Goal: Information Seeking & Learning: Learn about a topic

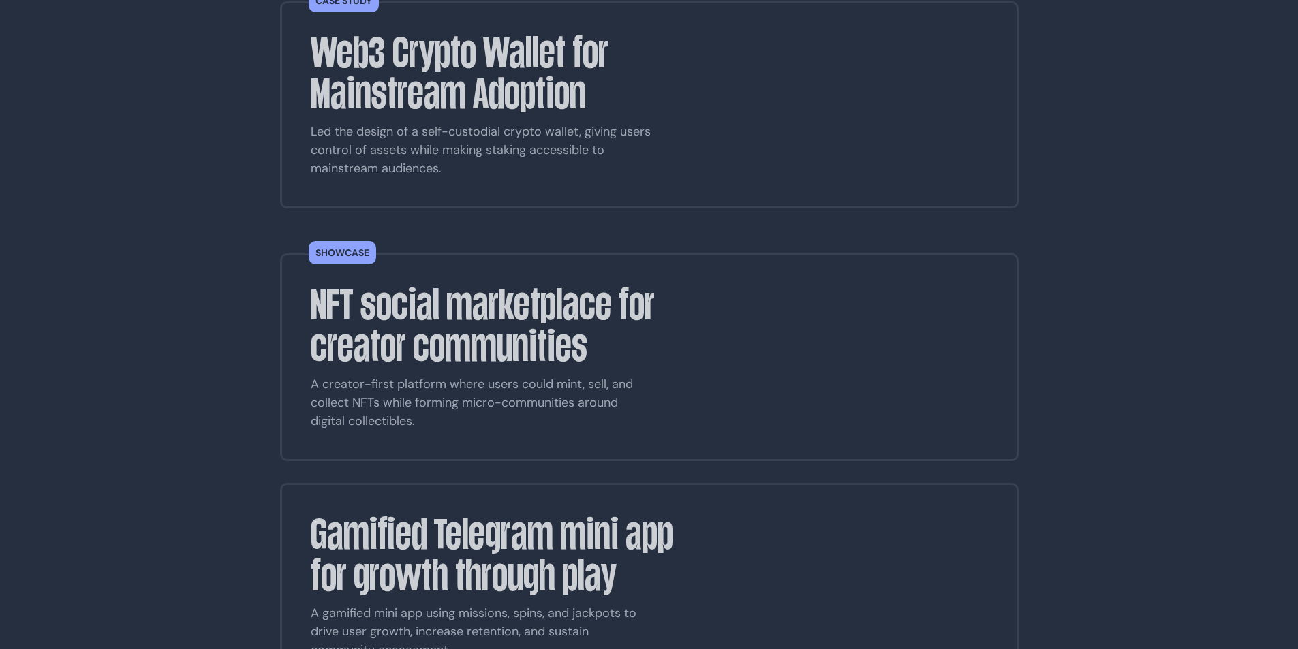
scroll to position [750, 0]
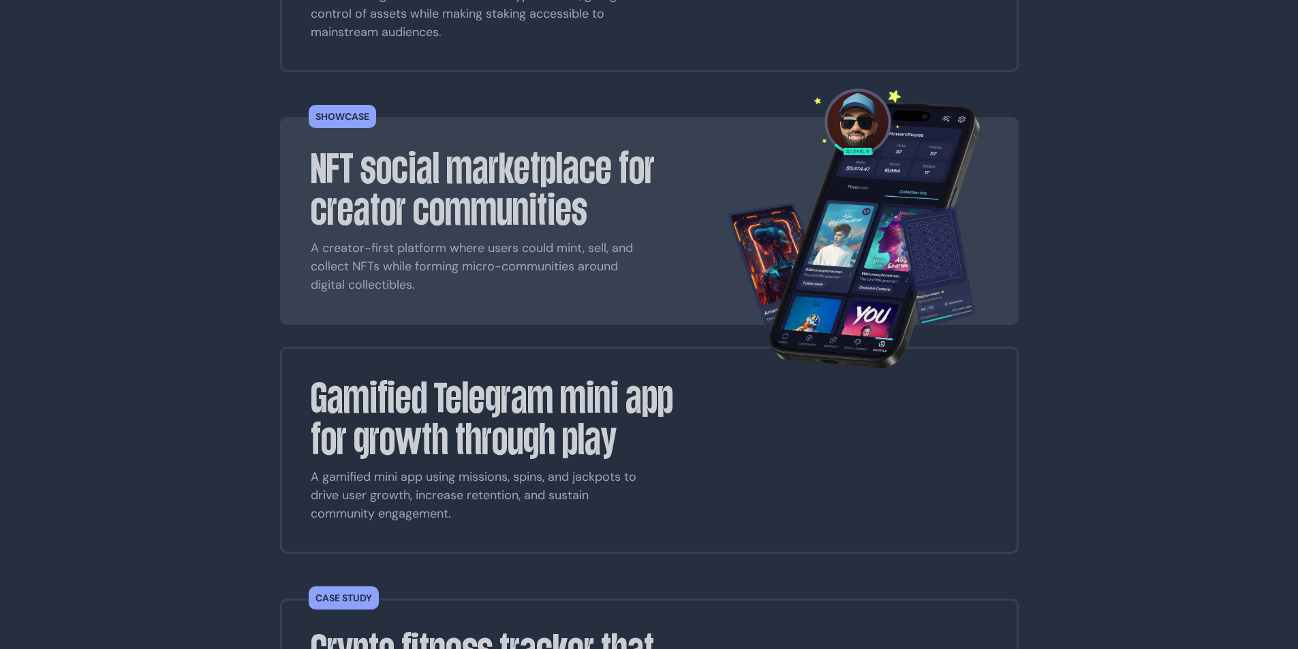
click at [403, 148] on h3 "NFT social marketplace for creator communities" at bounding box center [508, 189] width 395 height 83
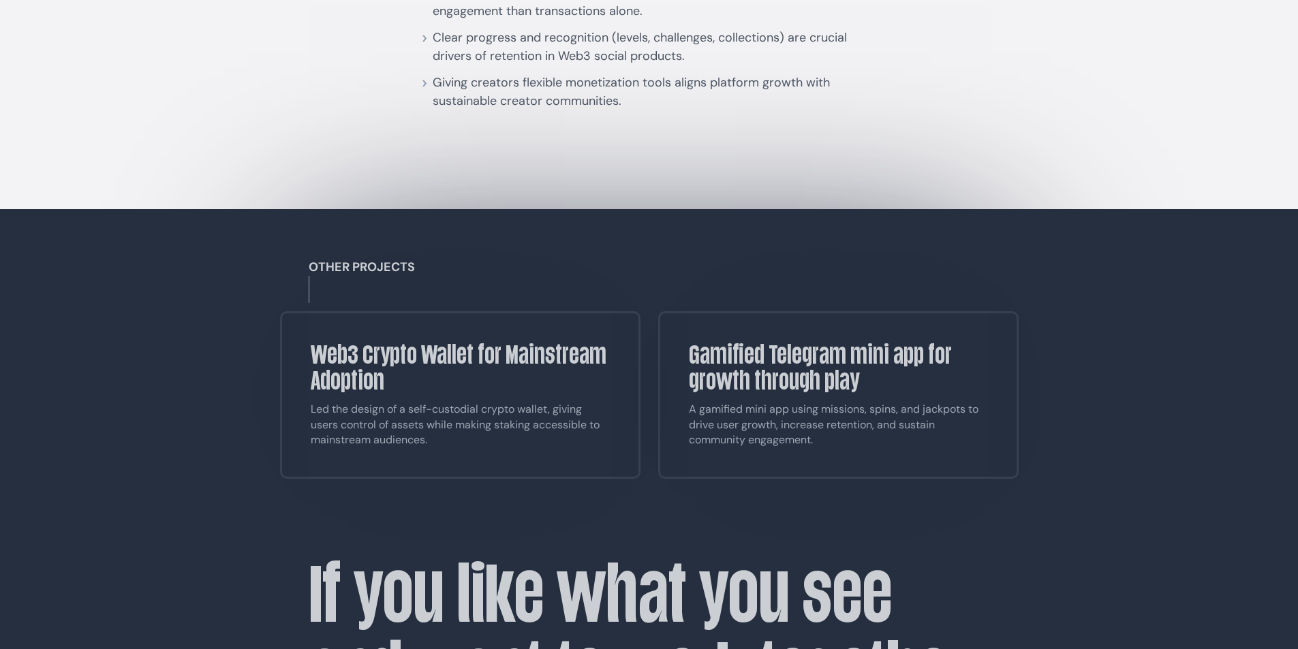
scroll to position [10221, 0]
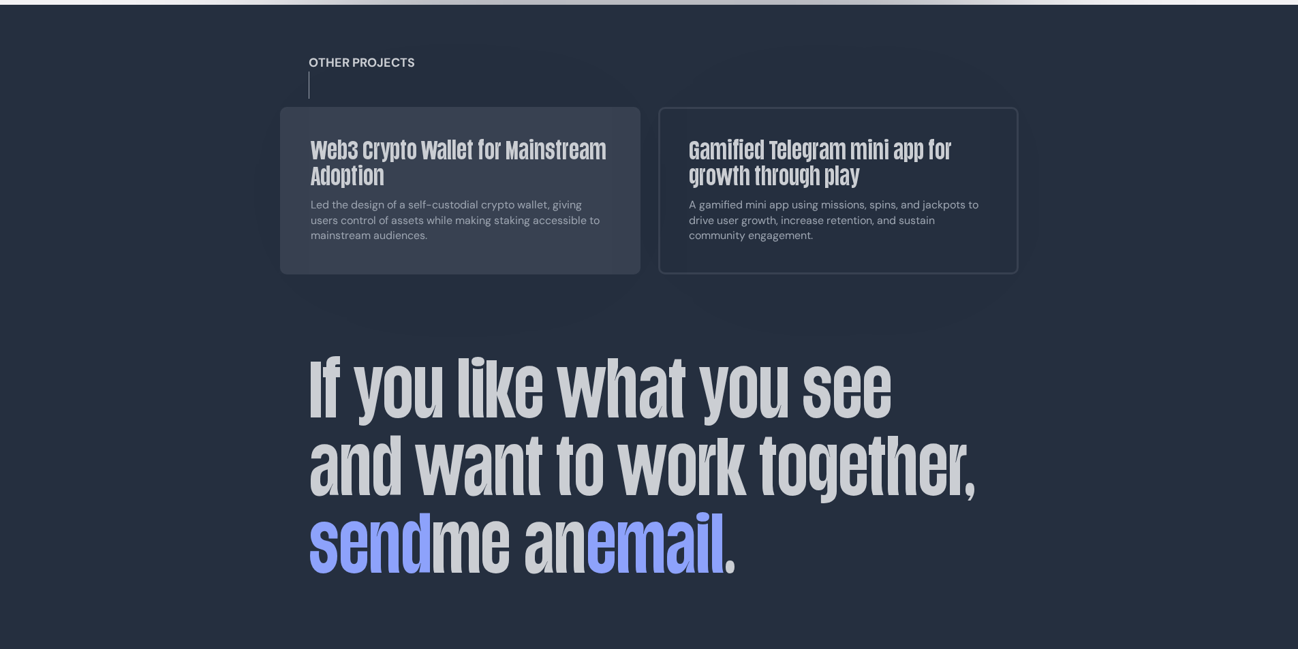
click at [475, 230] on p "Led the design of a self-custodial crypto wallet, giving users control of asset…" at bounding box center [460, 221] width 299 height 46
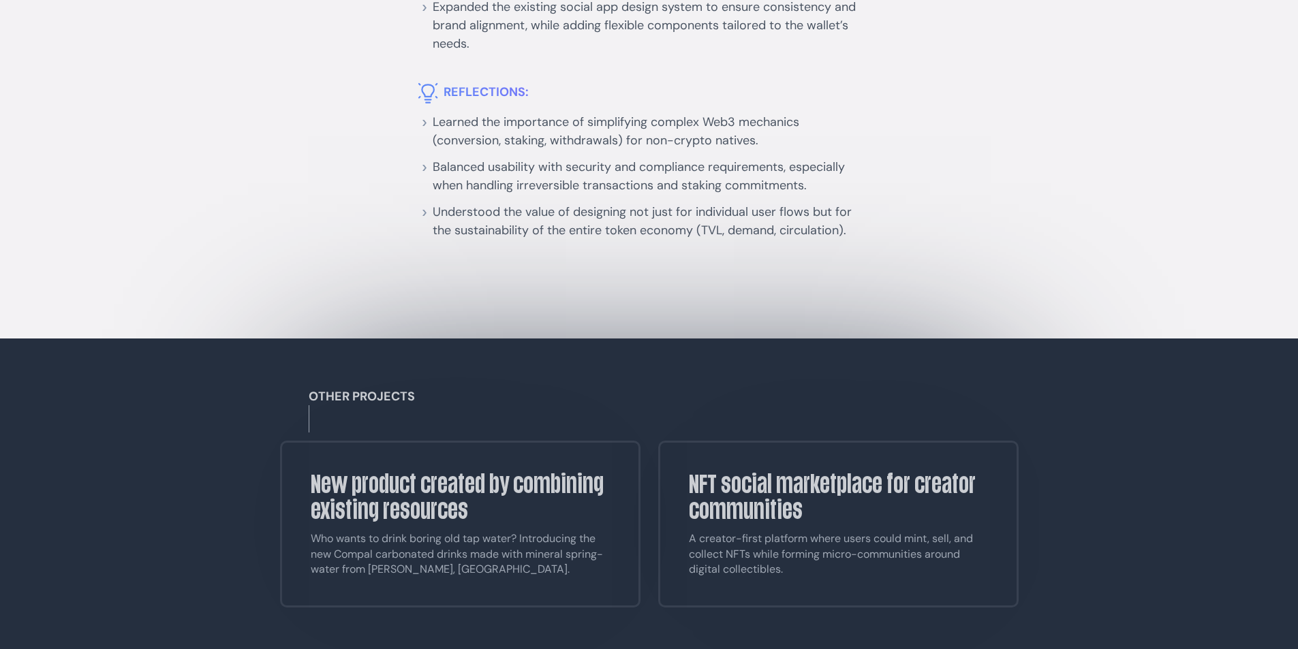
scroll to position [10767, 0]
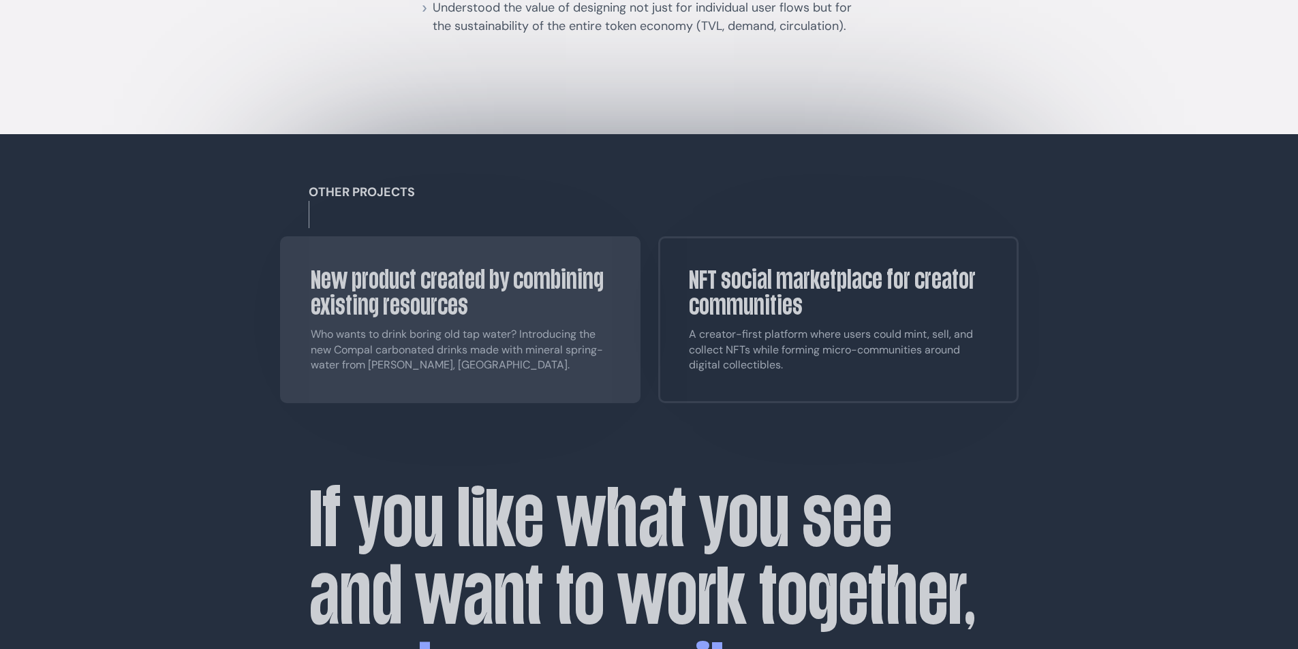
click at [445, 301] on h3 "New product created by combining existing resources" at bounding box center [460, 293] width 299 height 52
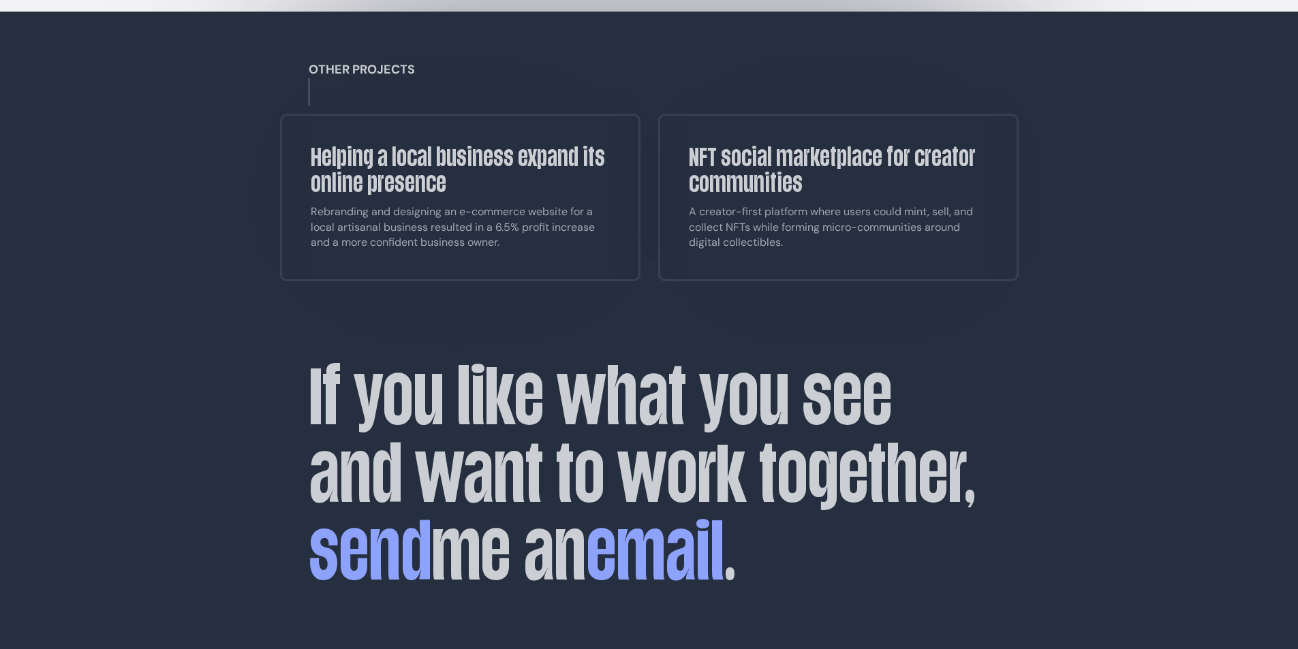
scroll to position [5555, 0]
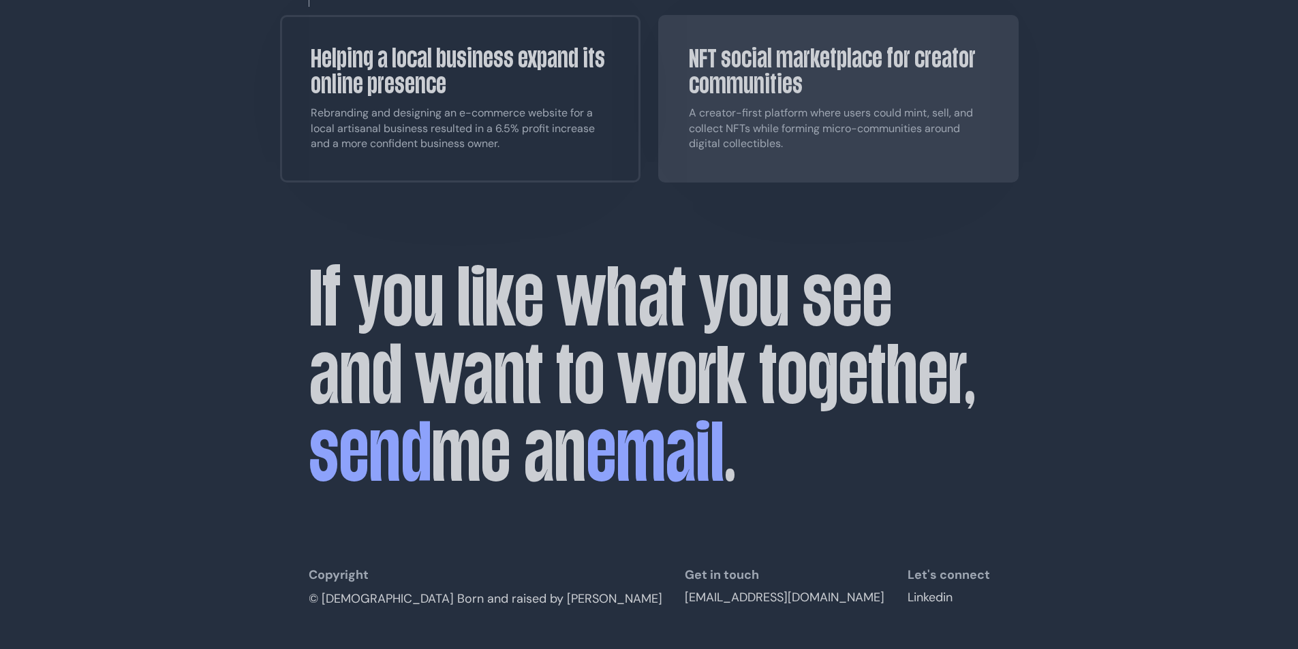
click at [761, 149] on p "A creator-first platform where users could mint, sell, and collect NFTs while f…" at bounding box center [838, 129] width 299 height 46
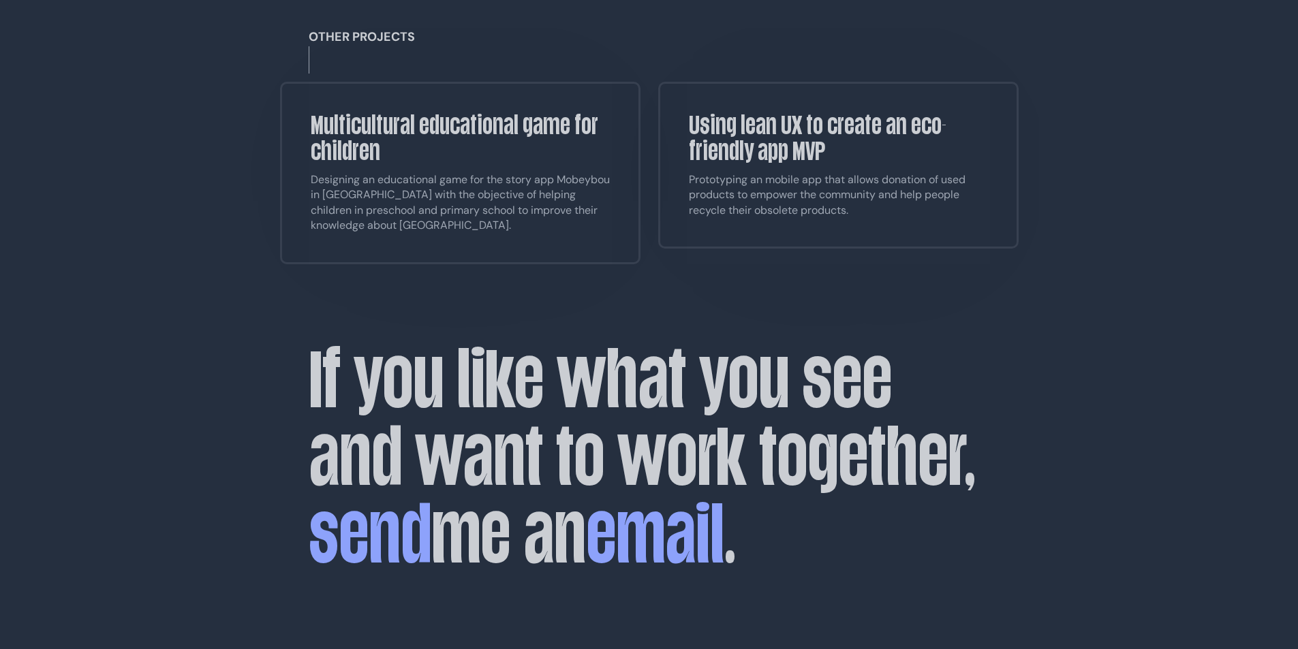
scroll to position [10426, 0]
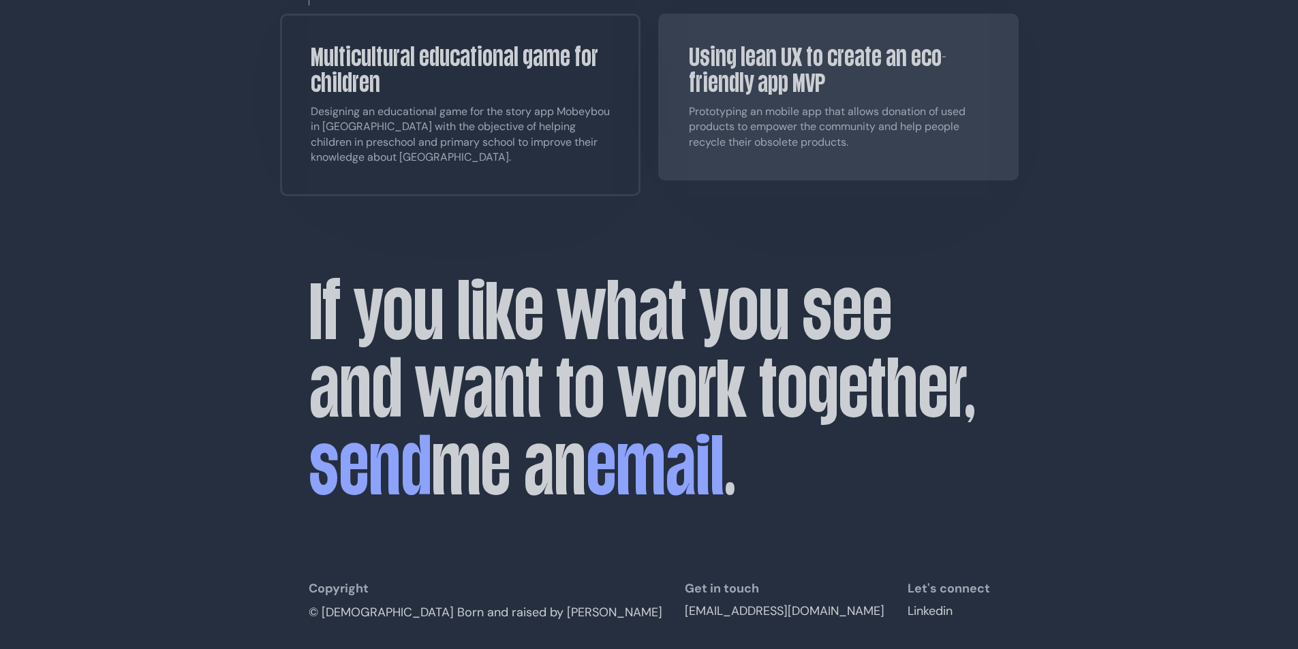
click at [728, 138] on p "Prototyping an mobile app that allows donation of used products to empower the …" at bounding box center [838, 127] width 299 height 46
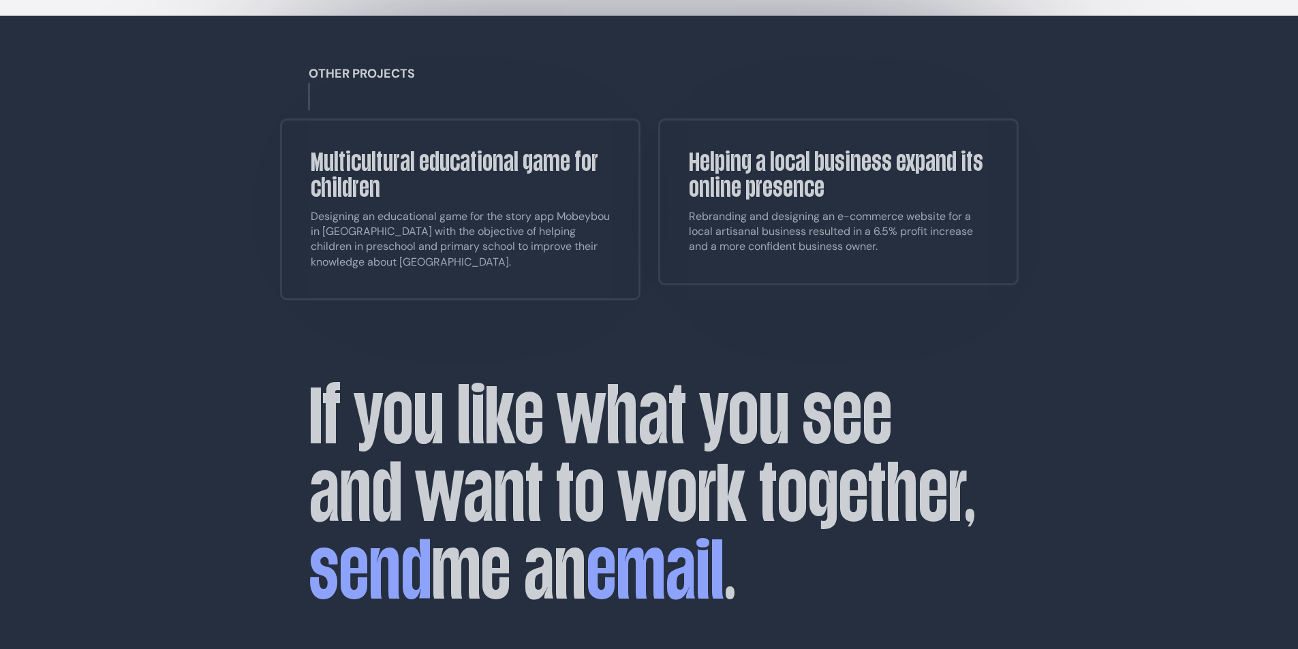
scroll to position [6474, 0]
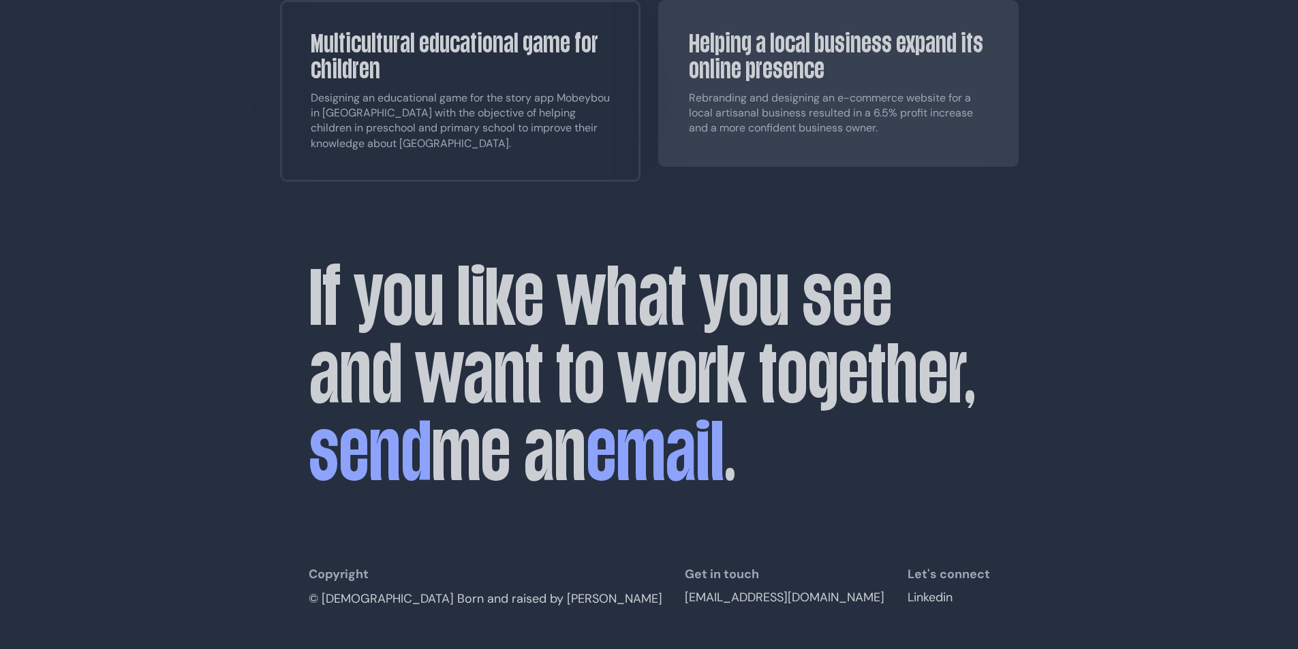
click at [726, 136] on p "Rebranding and designing an e-commerce website for a local artisanal business r…" at bounding box center [838, 114] width 299 height 46
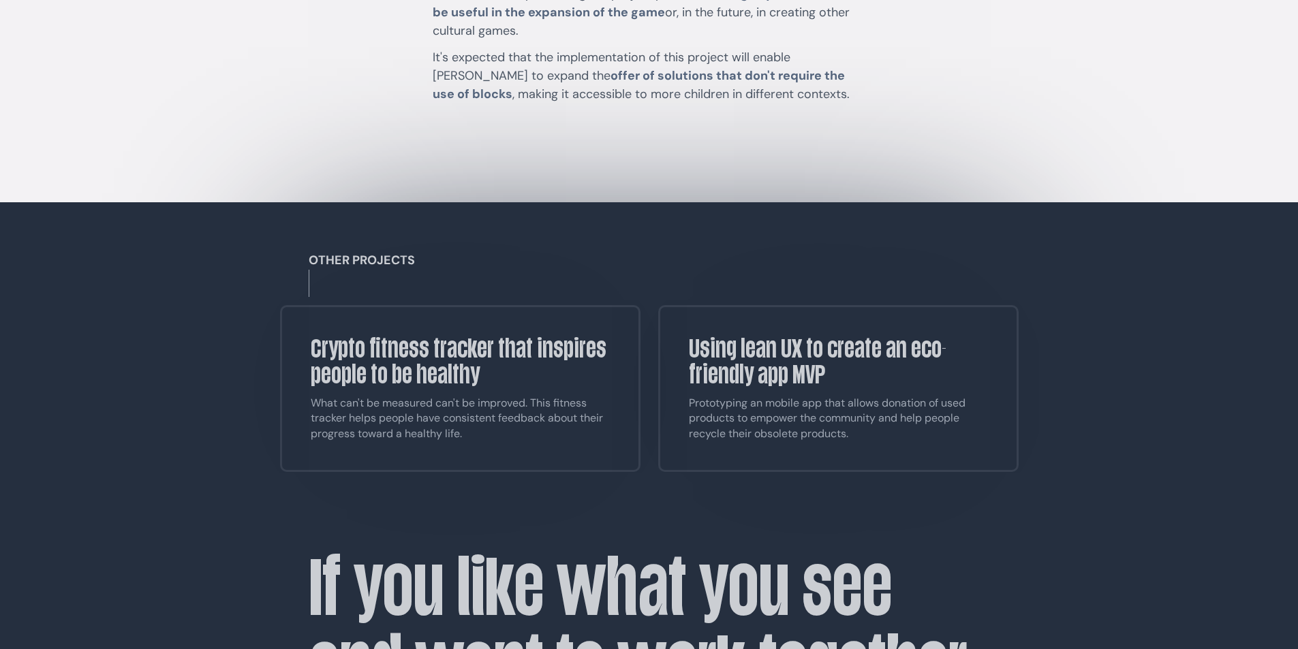
scroll to position [10285, 0]
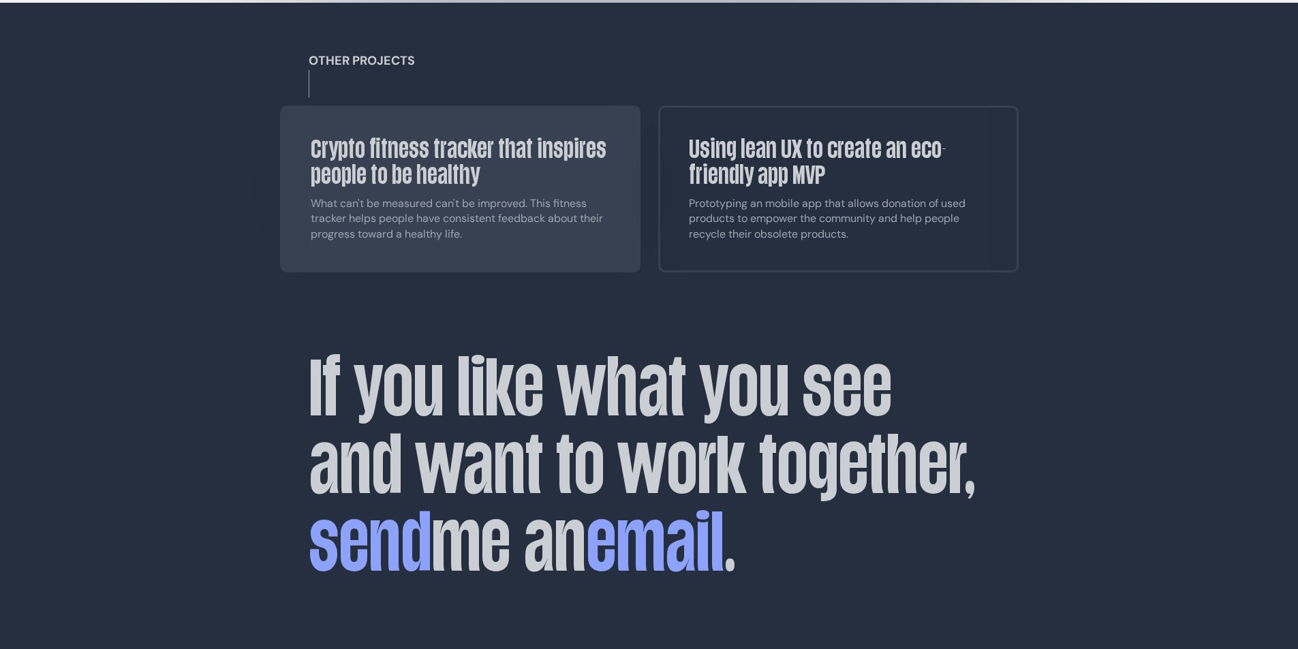
click at [393, 136] on h3 "Crypto fitness tracker that inspires people to be healthy" at bounding box center [460, 162] width 299 height 52
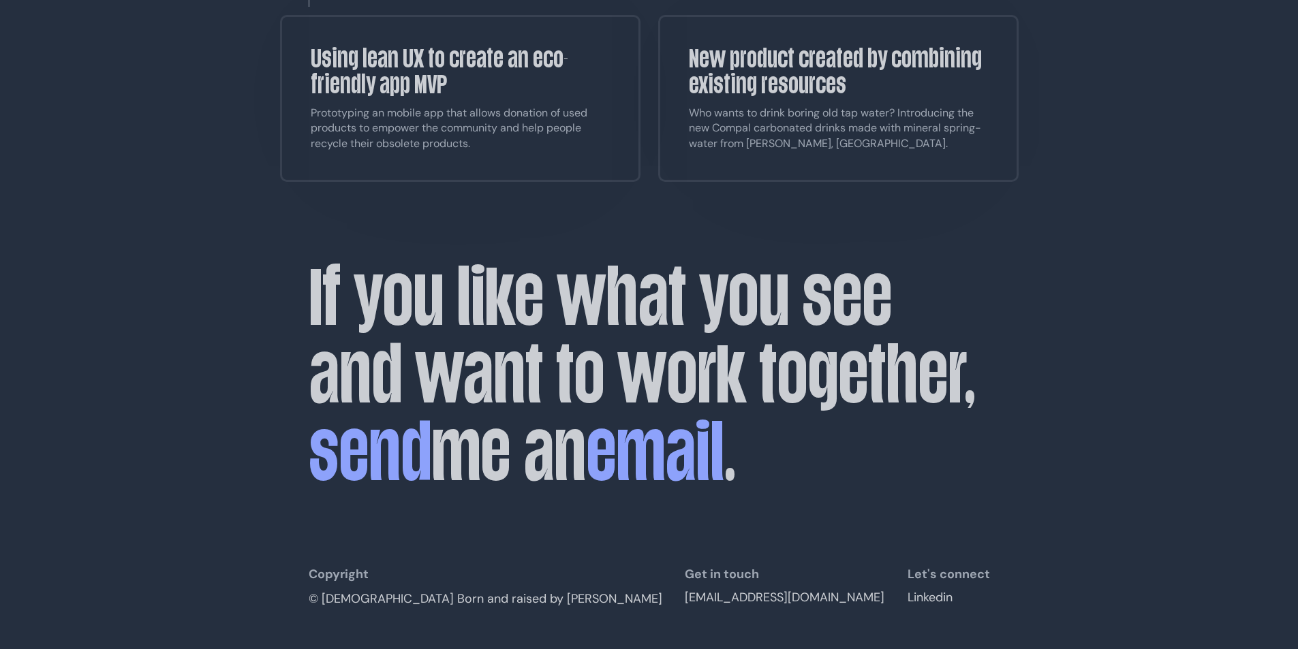
scroll to position [5661, 0]
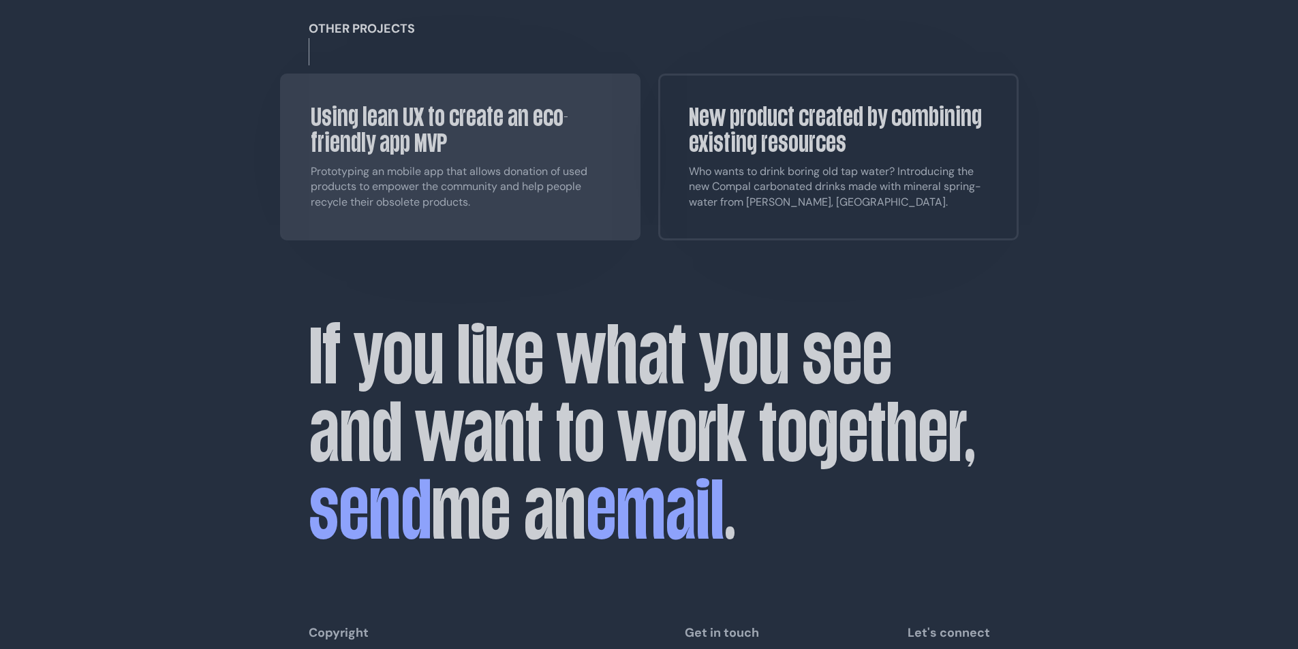
click at [401, 169] on div "Using lean UX to create an eco-friendly app MVP Prototyping an mobile app that …" at bounding box center [460, 157] width 299 height 106
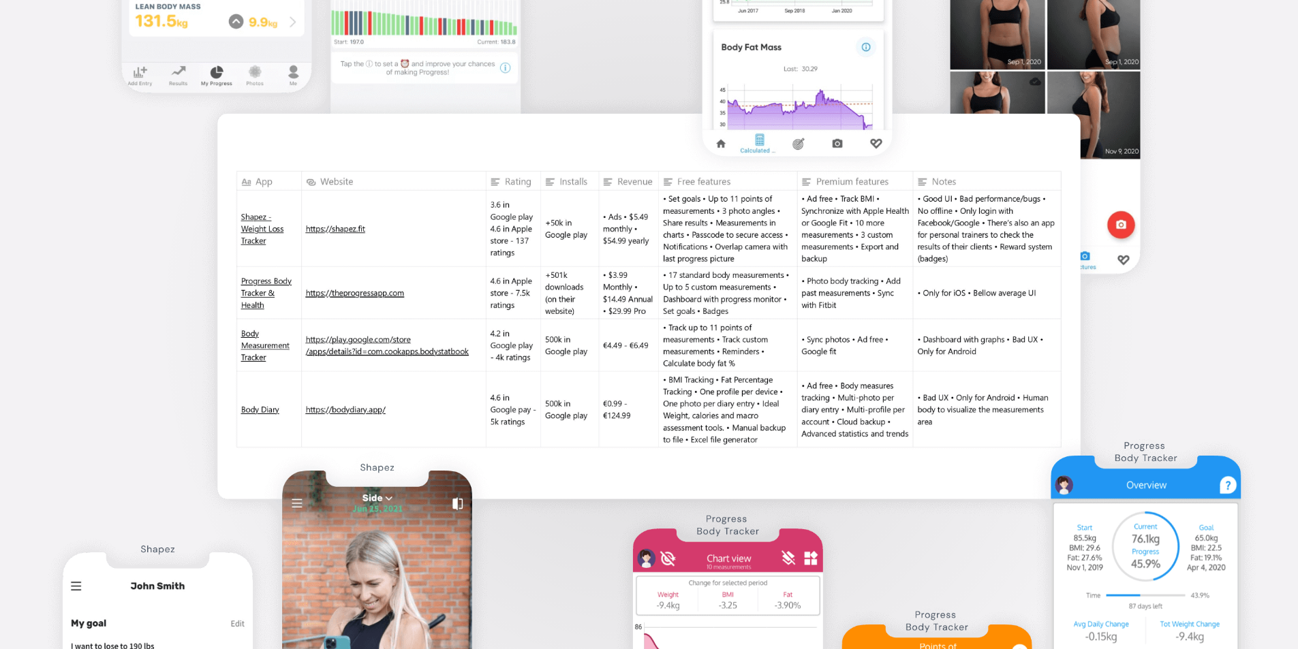
scroll to position [2181, 0]
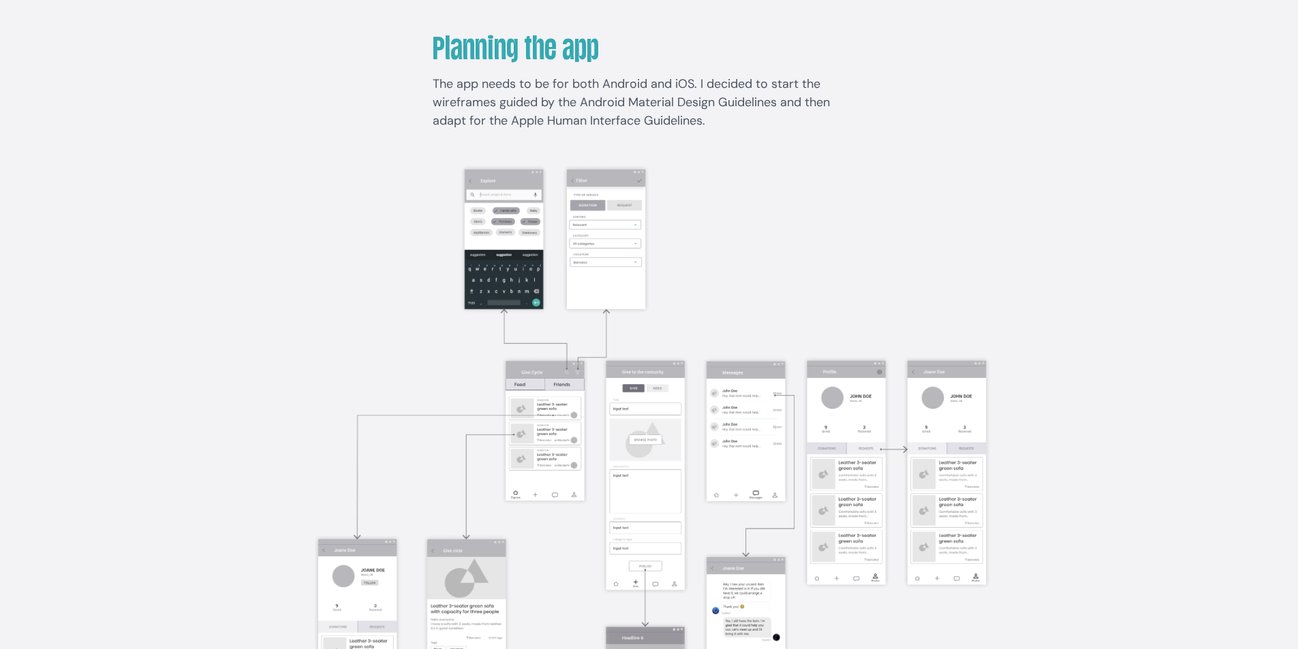
scroll to position [2862, 0]
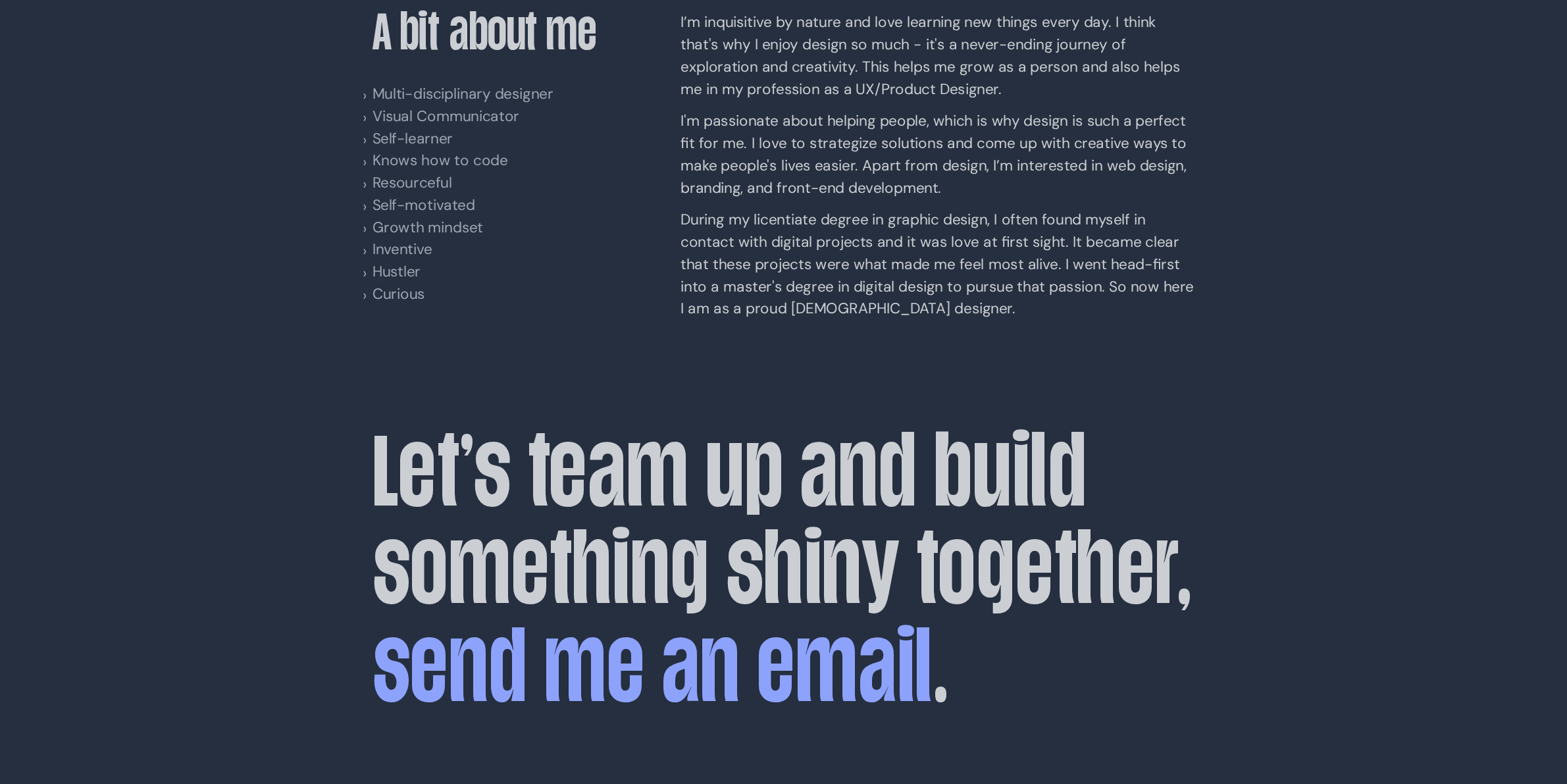
scroll to position [2331, 0]
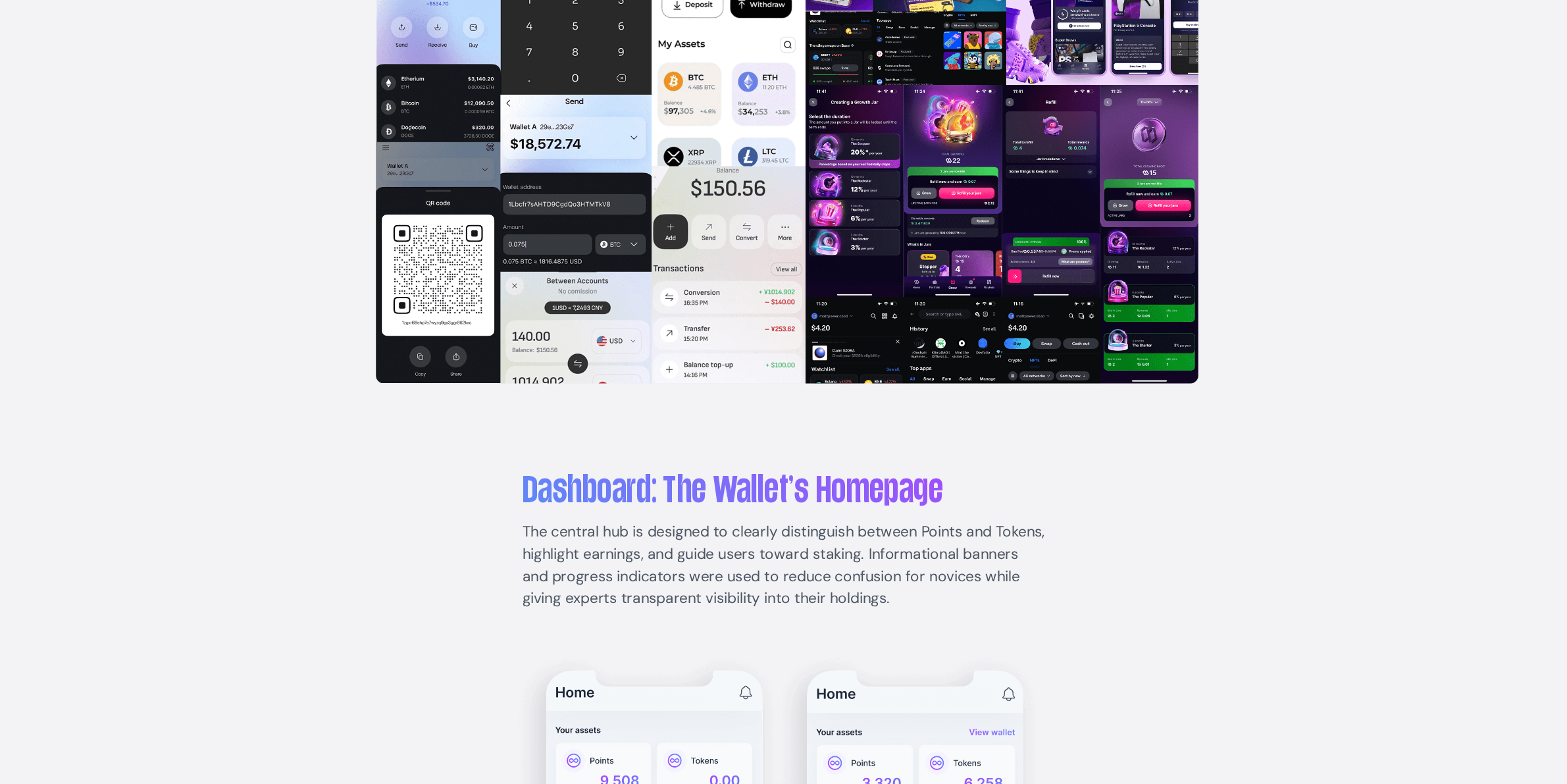
scroll to position [4474, 0]
